Goal: Task Accomplishment & Management: Use online tool/utility

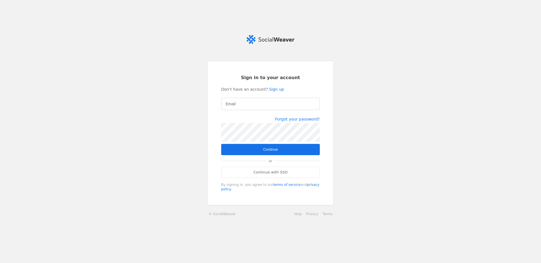
click at [251, 110] on div at bounding box center [270, 113] width 99 height 6
click at [242, 103] on input "Email" at bounding box center [271, 104] width 90 height 7
type input "[EMAIL_ADDRESS][DOMAIN_NAME]"
click at [283, 148] on span "submit" at bounding box center [270, 149] width 99 height 11
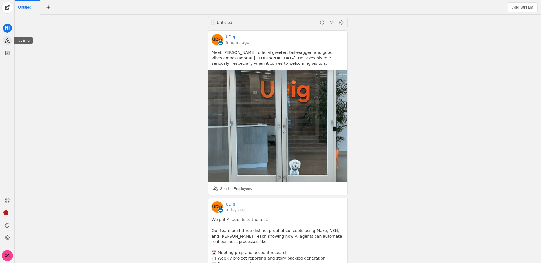
click at [8, 40] on icon at bounding box center [8, 40] width 6 height 6
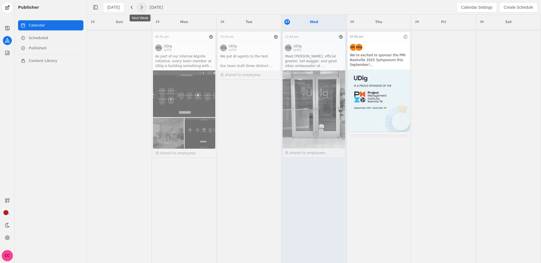
click at [143, 9] on span "button" at bounding box center [142, 7] width 10 height 10
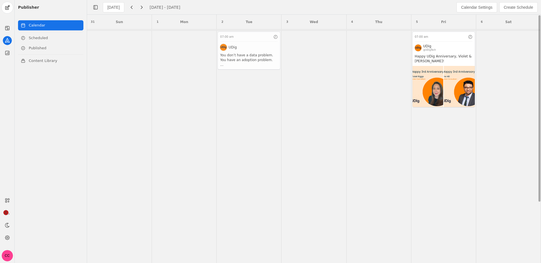
click at [256, 54] on app-activity "07:00 am UDig You don’t have a data problem. You have an adoption problem. Too …" at bounding box center [249, 51] width 63 height 38
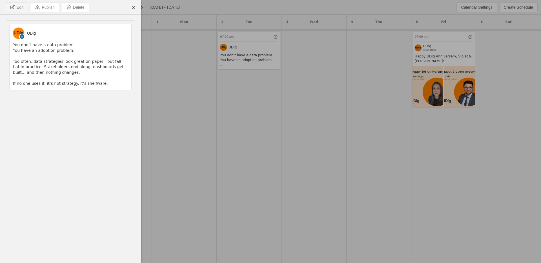
click at [23, 9] on span "Edit" at bounding box center [20, 8] width 7 height 6
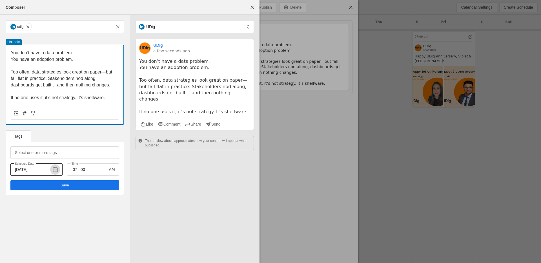
click at [56, 170] on span "button" at bounding box center [55, 170] width 10 height 10
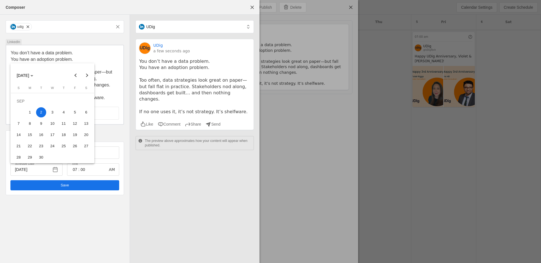
click at [66, 114] on span "4" at bounding box center [64, 112] width 10 height 10
type input "[DATE]"
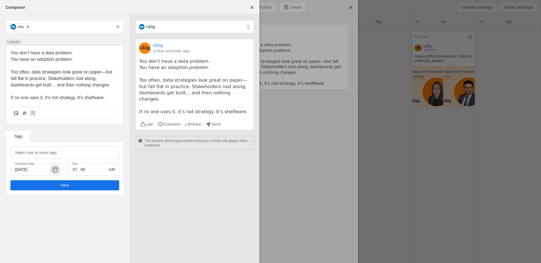
click at [65, 133] on div "Tags" at bounding box center [65, 135] width 118 height 11
click at [63, 186] on span "Save" at bounding box center [65, 186] width 8 height 6
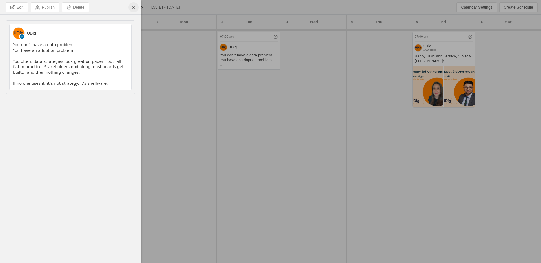
click at [132, 8] on span "undefined" at bounding box center [133, 7] width 10 height 10
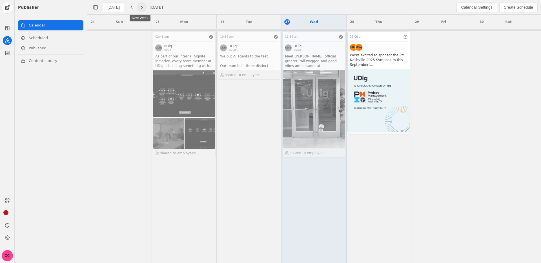
click at [141, 6] on span "button" at bounding box center [142, 7] width 10 height 10
